Goal: Navigation & Orientation: Find specific page/section

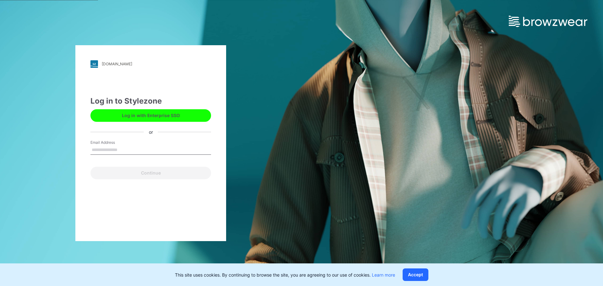
click at [106, 151] on input "Email Address" at bounding box center [150, 149] width 121 height 9
type input "**********"
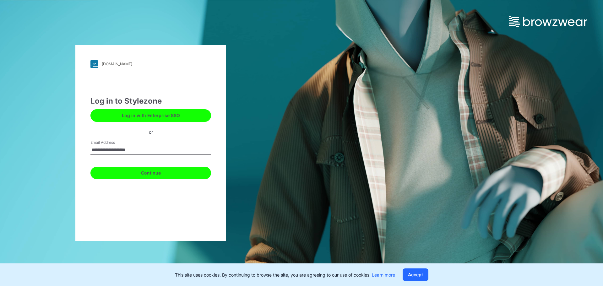
click at [145, 171] on button "Continue" at bounding box center [150, 173] width 121 height 13
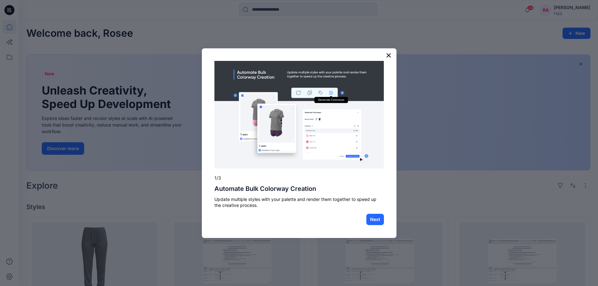
click at [388, 56] on button "×" at bounding box center [389, 55] width 6 height 10
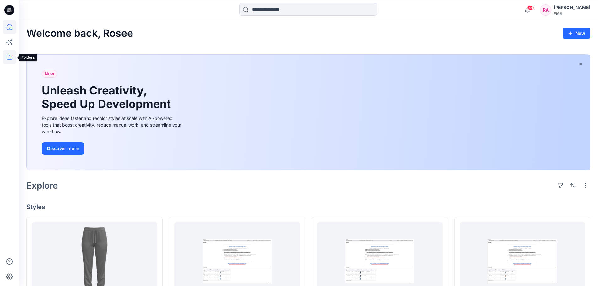
click at [11, 56] on icon at bounding box center [10, 57] width 6 height 5
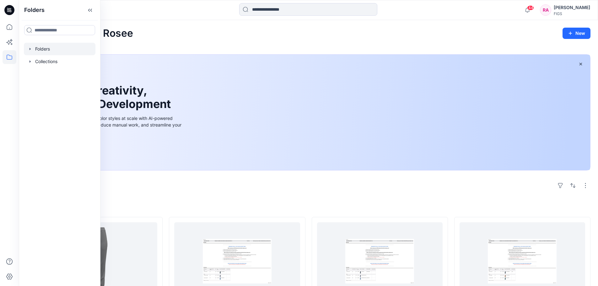
click at [50, 51] on div at bounding box center [60, 49] width 72 height 13
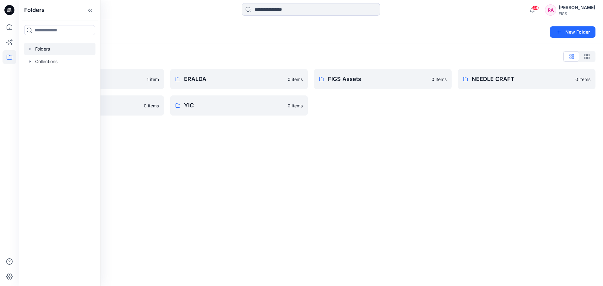
click at [288, 174] on div "Folders New Folder Folders List Browzwear Studio 1 item [PERSON_NAME] 0 items E…" at bounding box center [311, 153] width 584 height 266
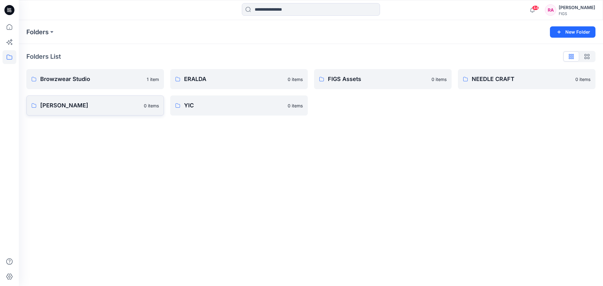
click at [67, 103] on p "[PERSON_NAME]" at bounding box center [90, 105] width 100 height 9
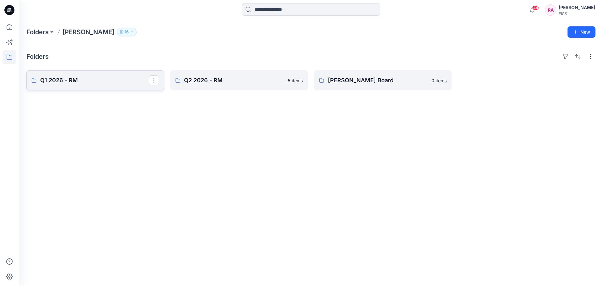
click at [79, 79] on p "Q1 2026 - RM" at bounding box center [94, 80] width 109 height 9
click at [204, 74] on link "Q2 2026 - RM" at bounding box center [239, 80] width 138 height 20
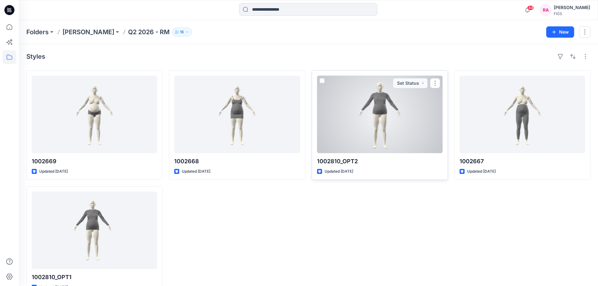
click at [378, 111] on div at bounding box center [380, 115] width 126 height 78
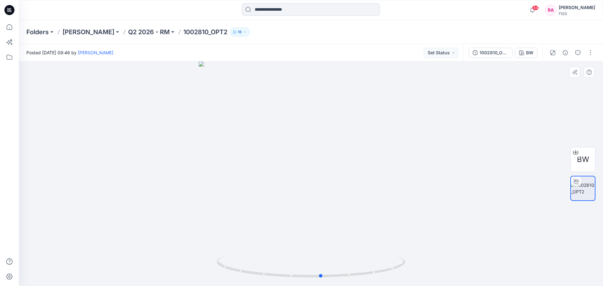
drag, startPoint x: 388, startPoint y: 217, endPoint x: 400, endPoint y: 213, distance: 11.9
click at [400, 213] on div at bounding box center [311, 174] width 584 height 225
drag, startPoint x: 369, startPoint y: 213, endPoint x: 277, endPoint y: 214, distance: 91.7
click at [277, 214] on div at bounding box center [311, 174] width 584 height 225
drag, startPoint x: 355, startPoint y: 204, endPoint x: 370, endPoint y: 203, distance: 14.5
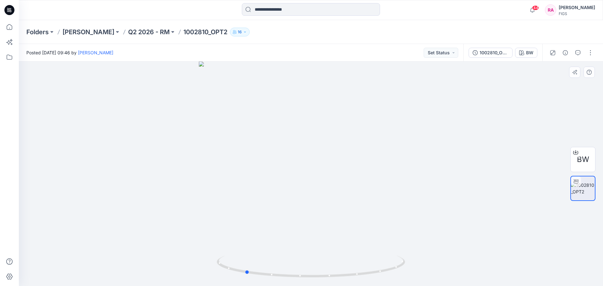
click at [370, 203] on div at bounding box center [311, 174] width 584 height 225
drag, startPoint x: 277, startPoint y: 210, endPoint x: 303, endPoint y: 211, distance: 26.1
click at [303, 211] on div at bounding box center [311, 174] width 584 height 225
click at [211, 172] on img at bounding box center [311, 166] width 256 height 240
click at [195, 170] on img at bounding box center [311, 166] width 256 height 240
